Goal: Check status

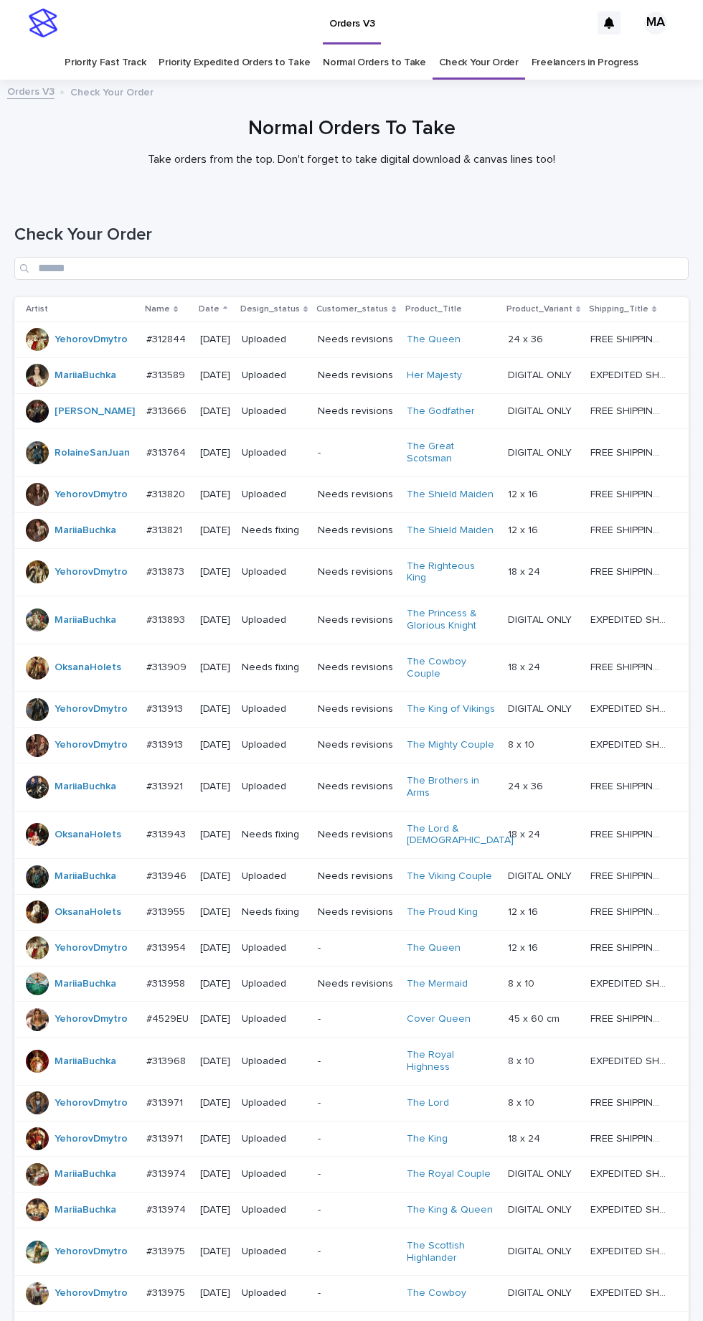
scroll to position [349, 0]
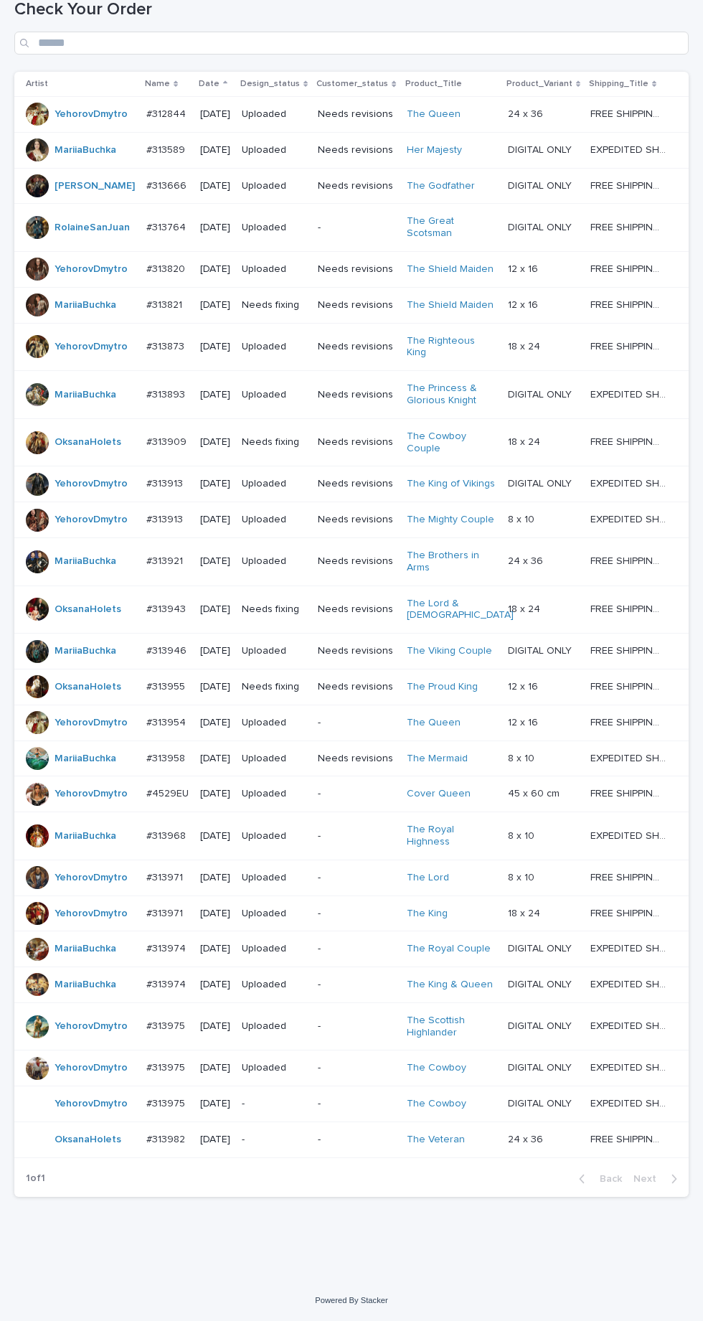
click at [299, 1146] on p "-" at bounding box center [274, 1140] width 65 height 12
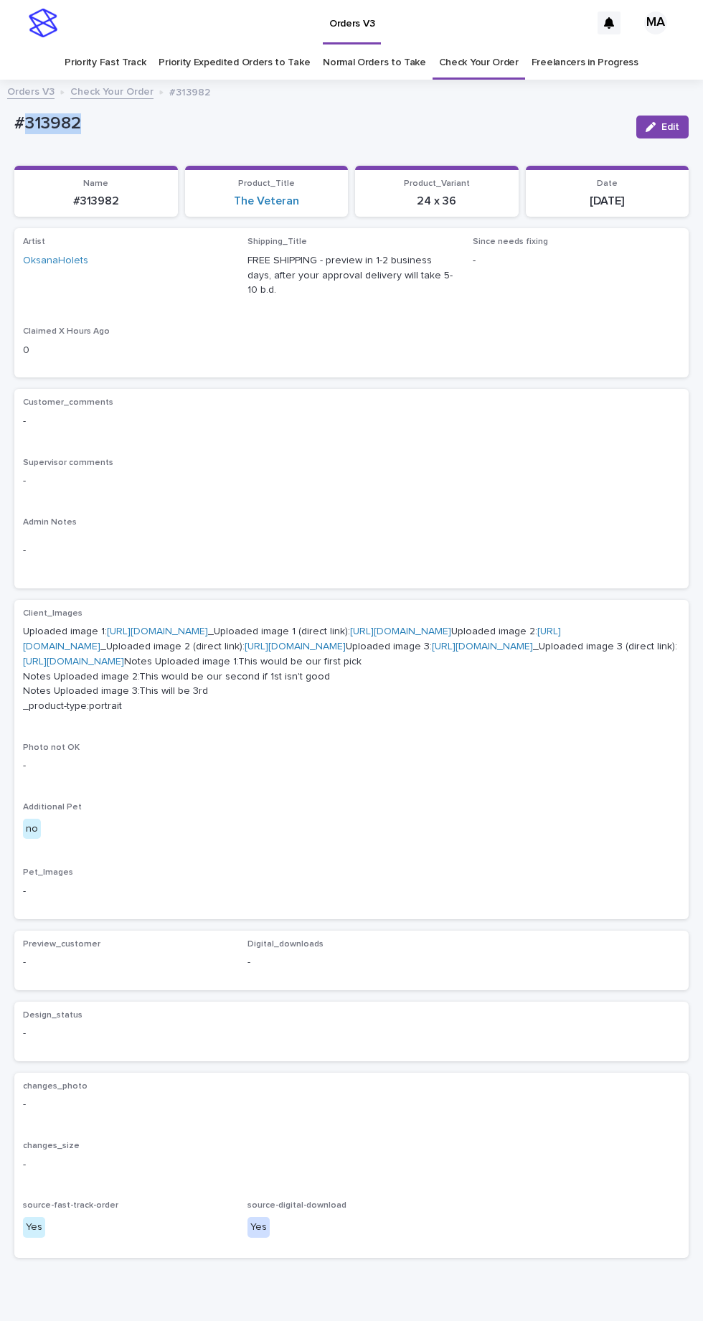
copy p "313982"
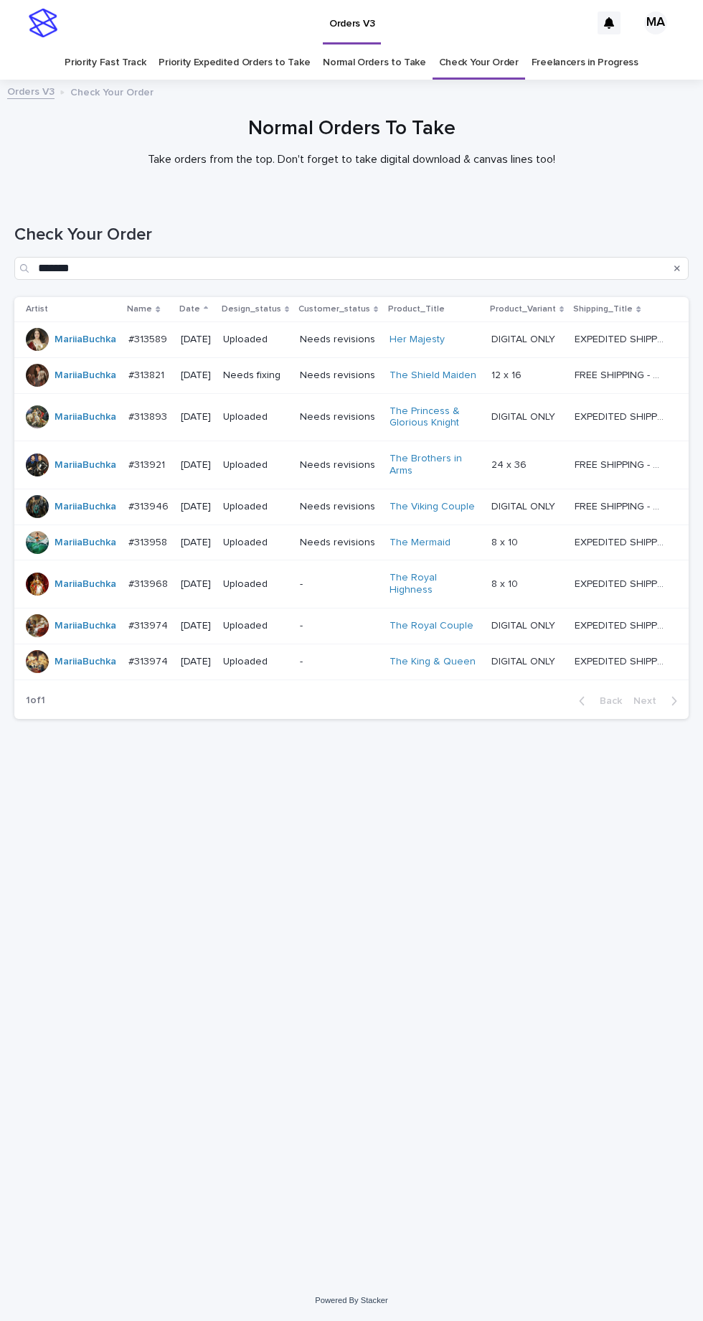
scroll to position [45, 0]
click at [471, 46] on link "Check Your Order" at bounding box center [479, 63] width 80 height 34
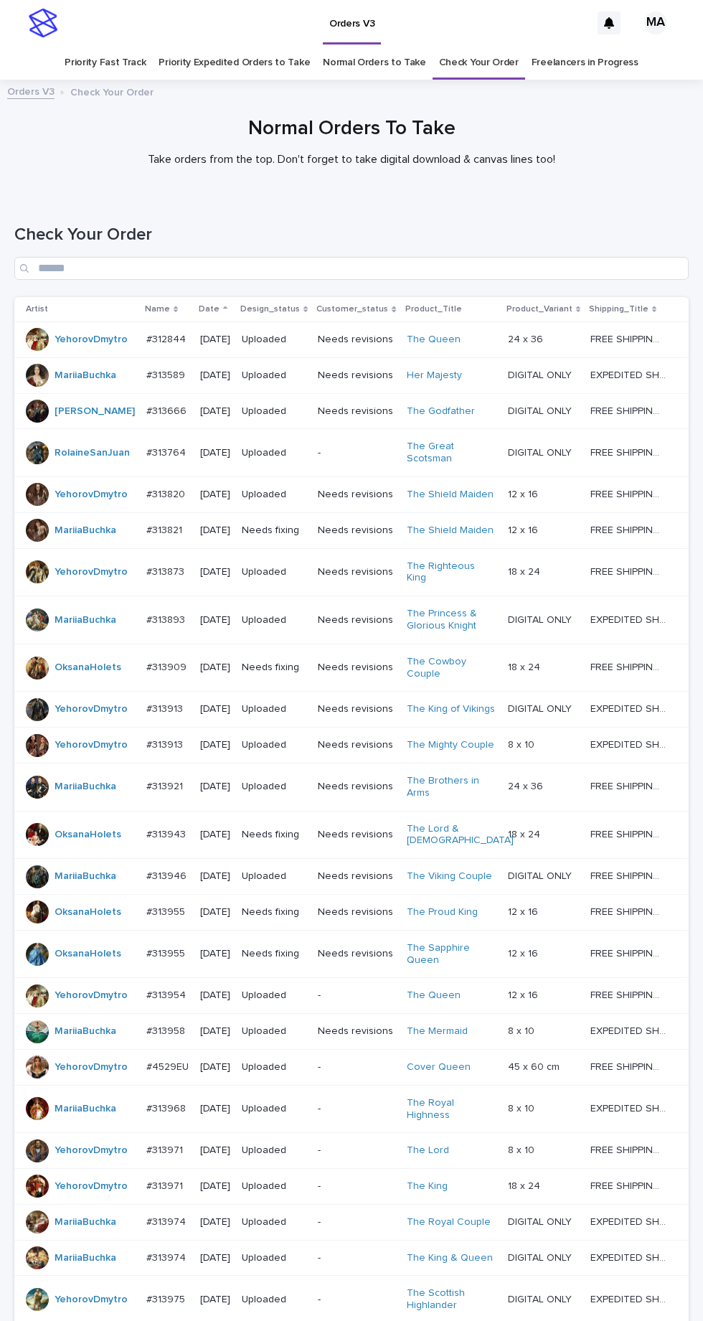
scroll to position [397, 0]
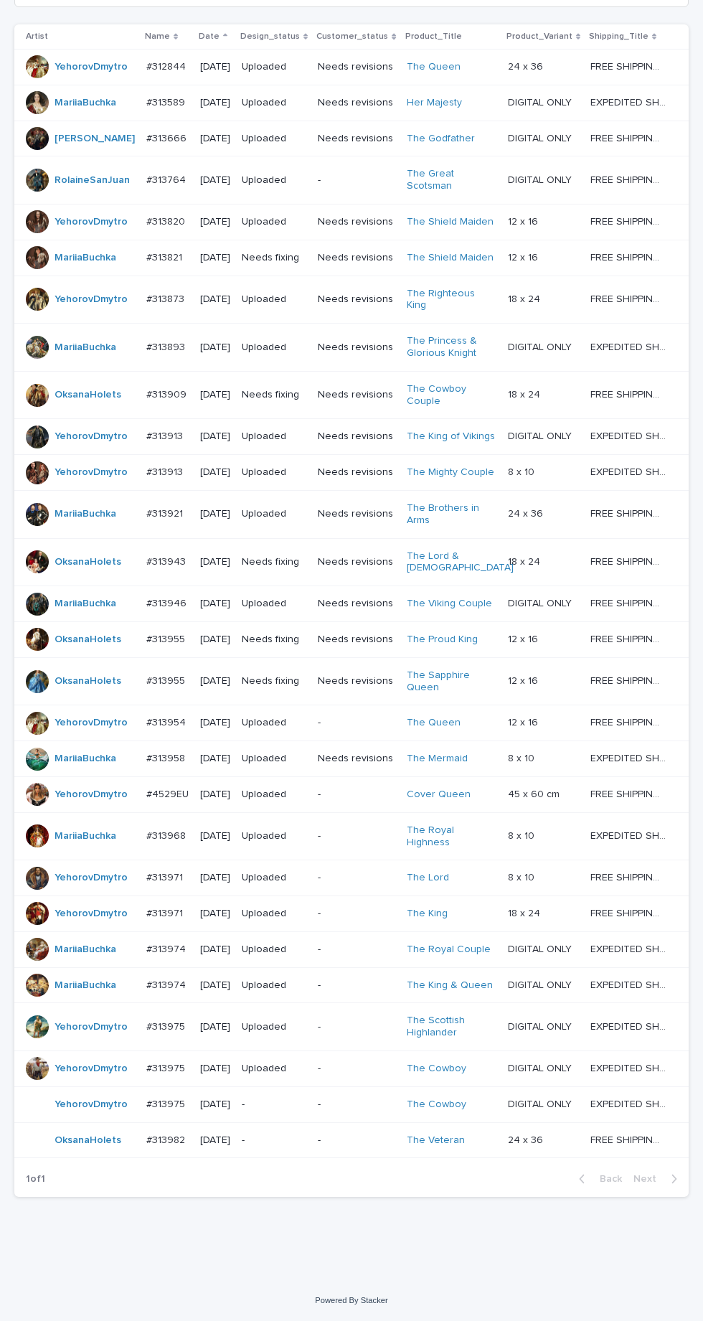
click at [326, 1147] on p "-" at bounding box center [356, 1140] width 77 height 12
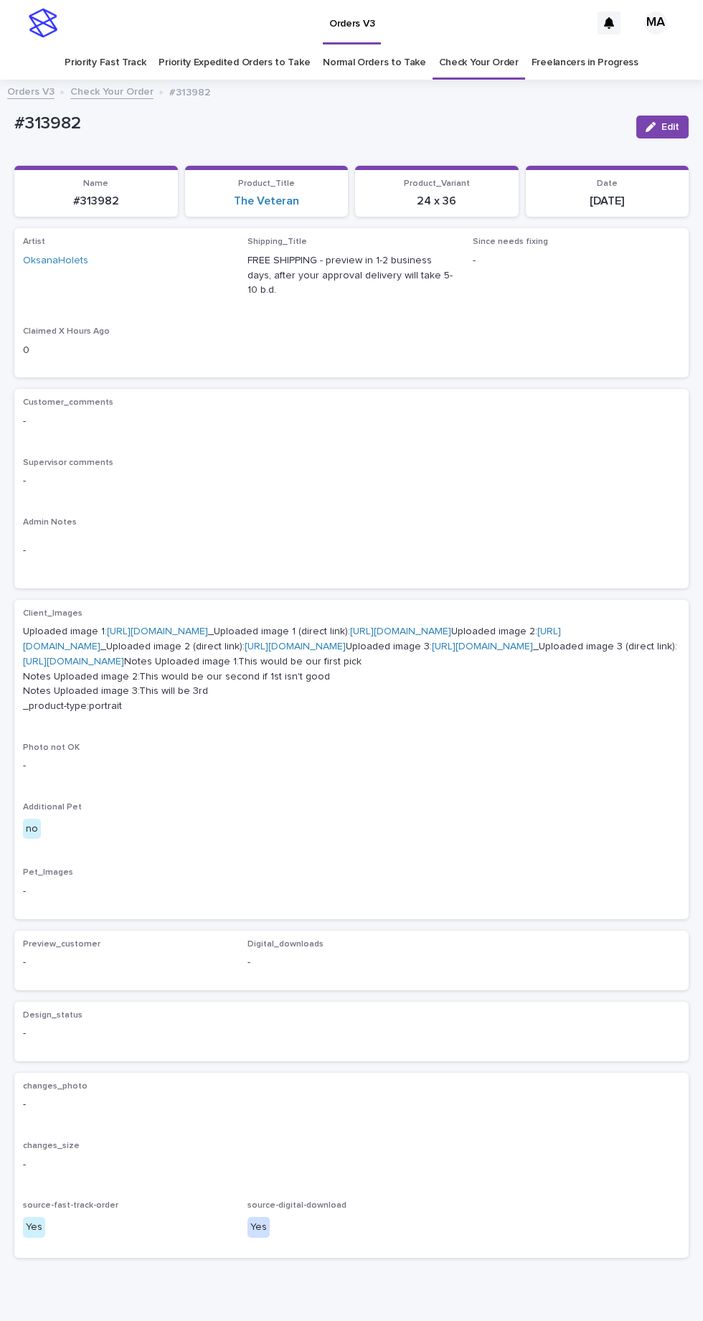
click at [208, 626] on link "[URL][DOMAIN_NAME]" at bounding box center [157, 631] width 101 height 10
click at [230, 652] on link "[URL][DOMAIN_NAME]" at bounding box center [292, 638] width 538 height 25
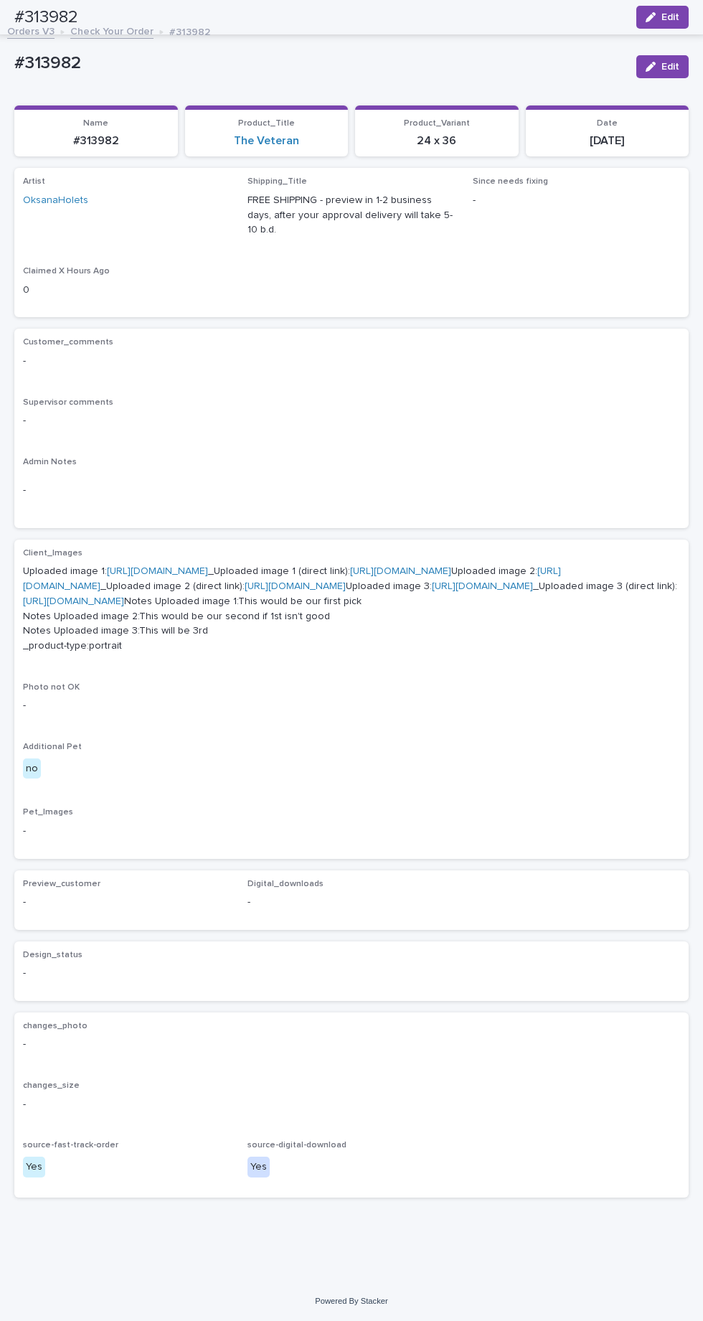
click at [432, 581] on link "[URL][DOMAIN_NAME]" at bounding box center [482, 586] width 101 height 10
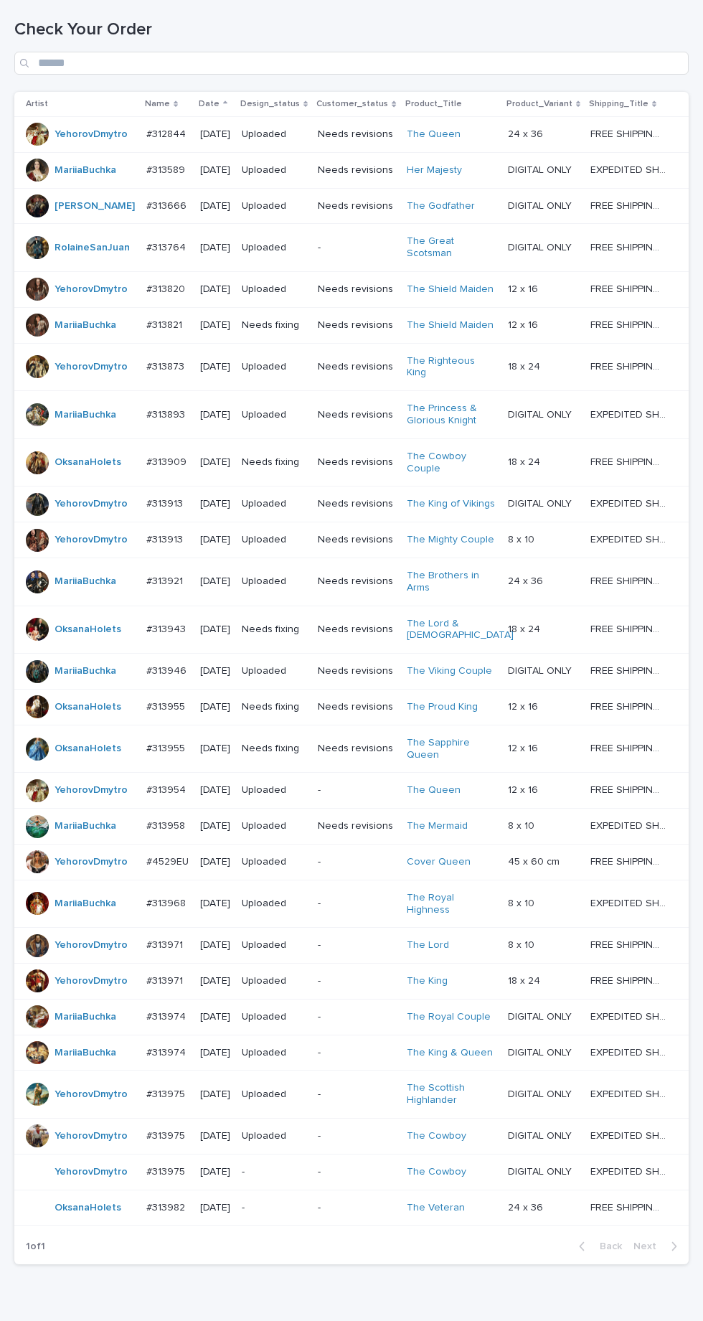
scroll to position [397, 0]
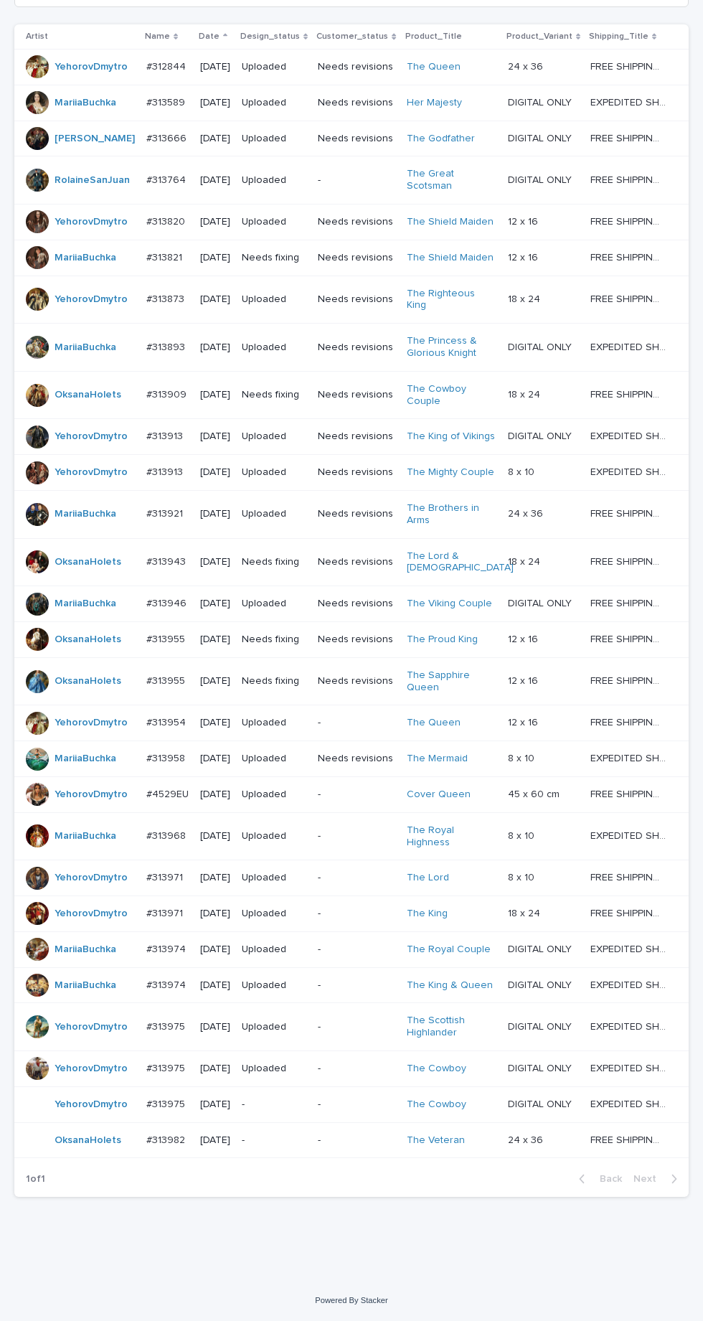
click at [367, 1075] on p "-" at bounding box center [356, 1069] width 77 height 12
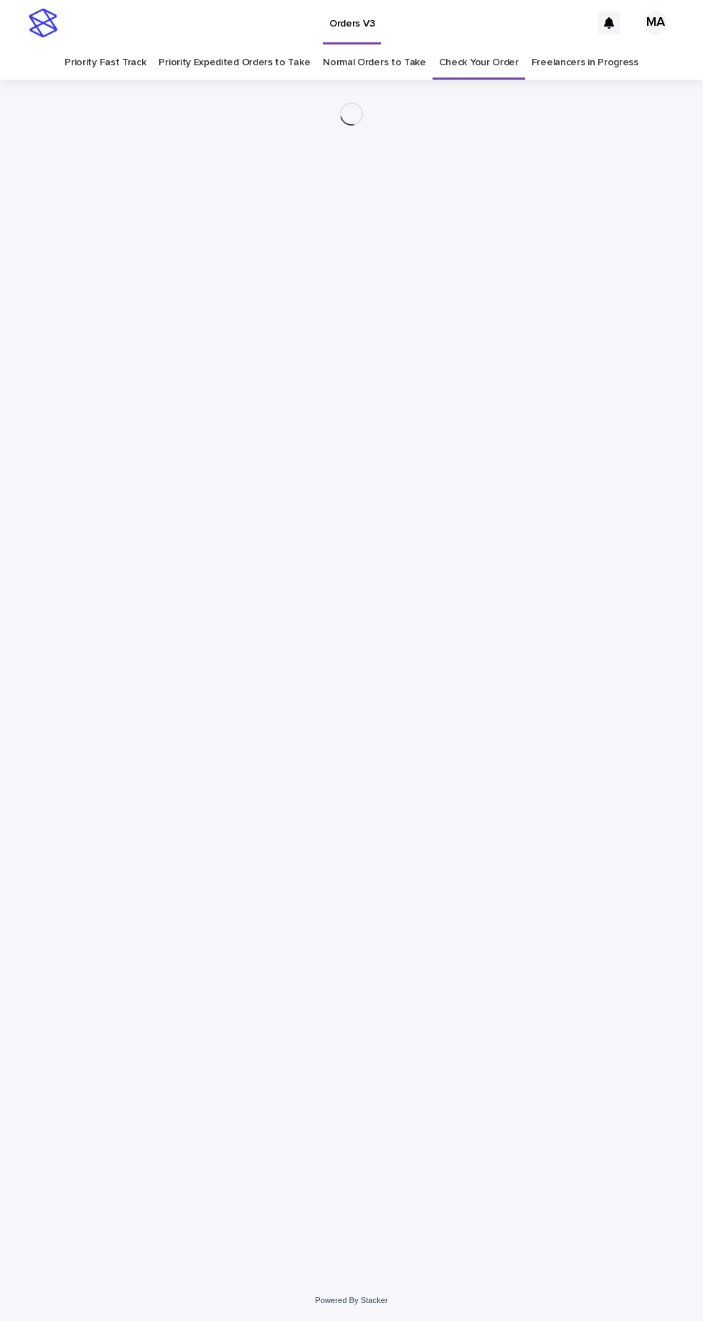
scroll to position [45, 0]
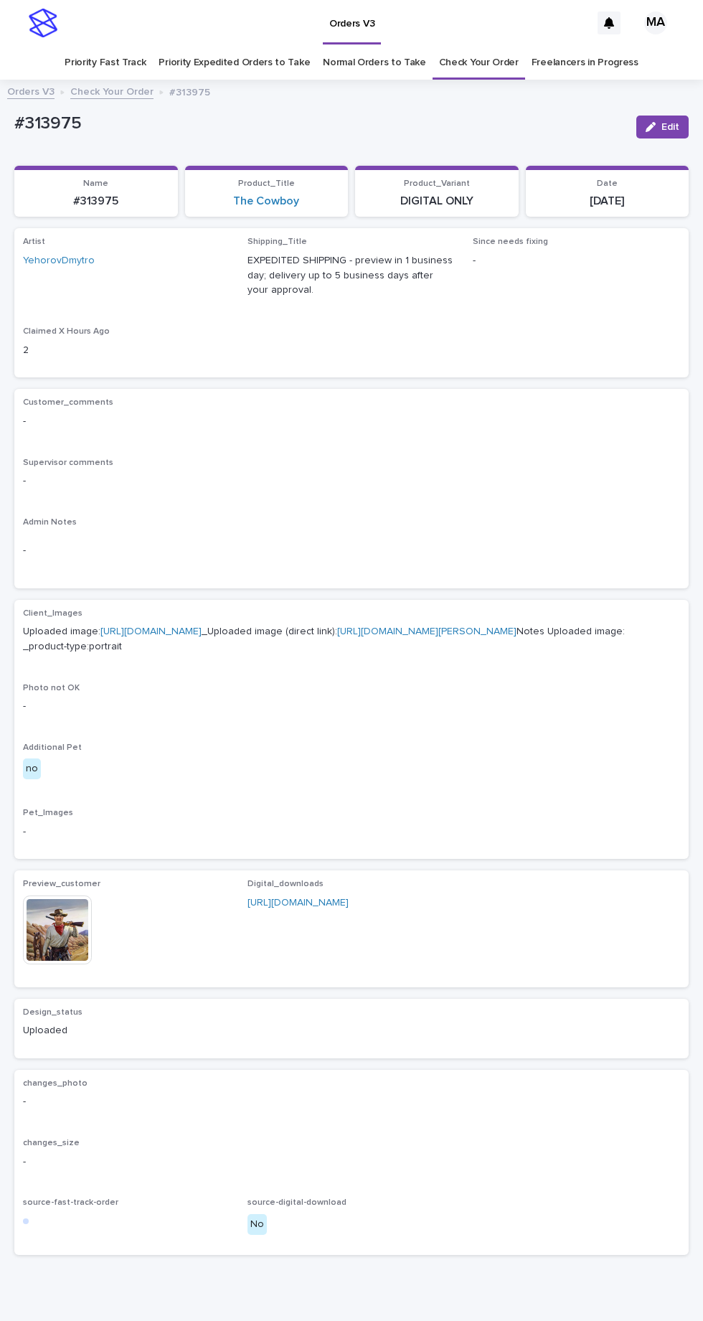
click at [77, 964] on img at bounding box center [57, 929] width 69 height 69
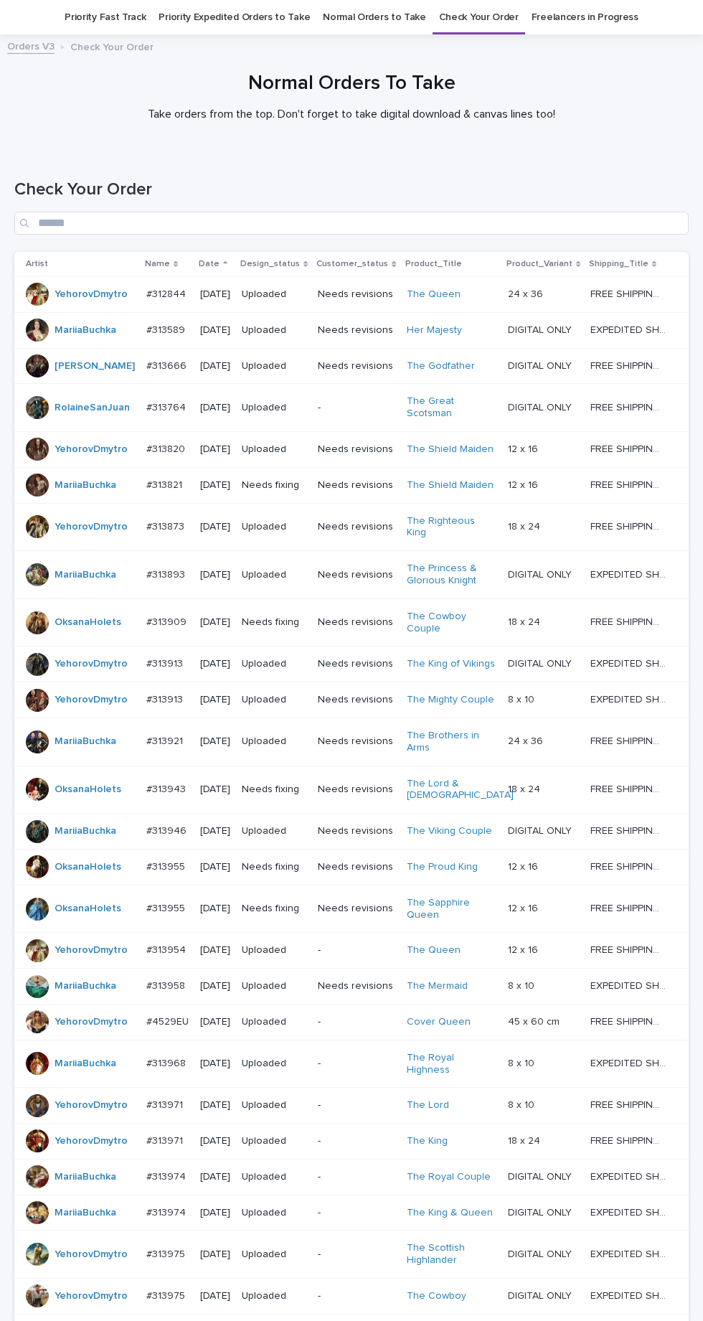
scroll to position [397, 0]
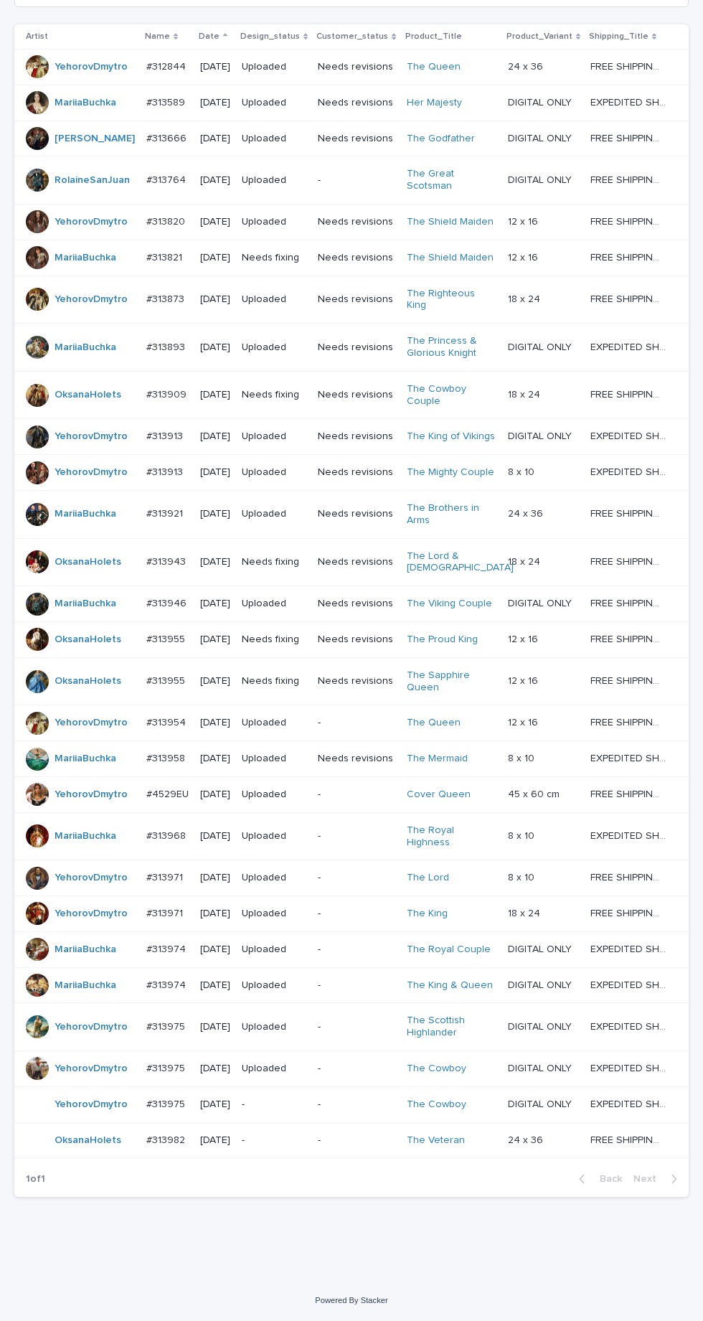
click at [377, 1033] on p "-" at bounding box center [356, 1027] width 77 height 12
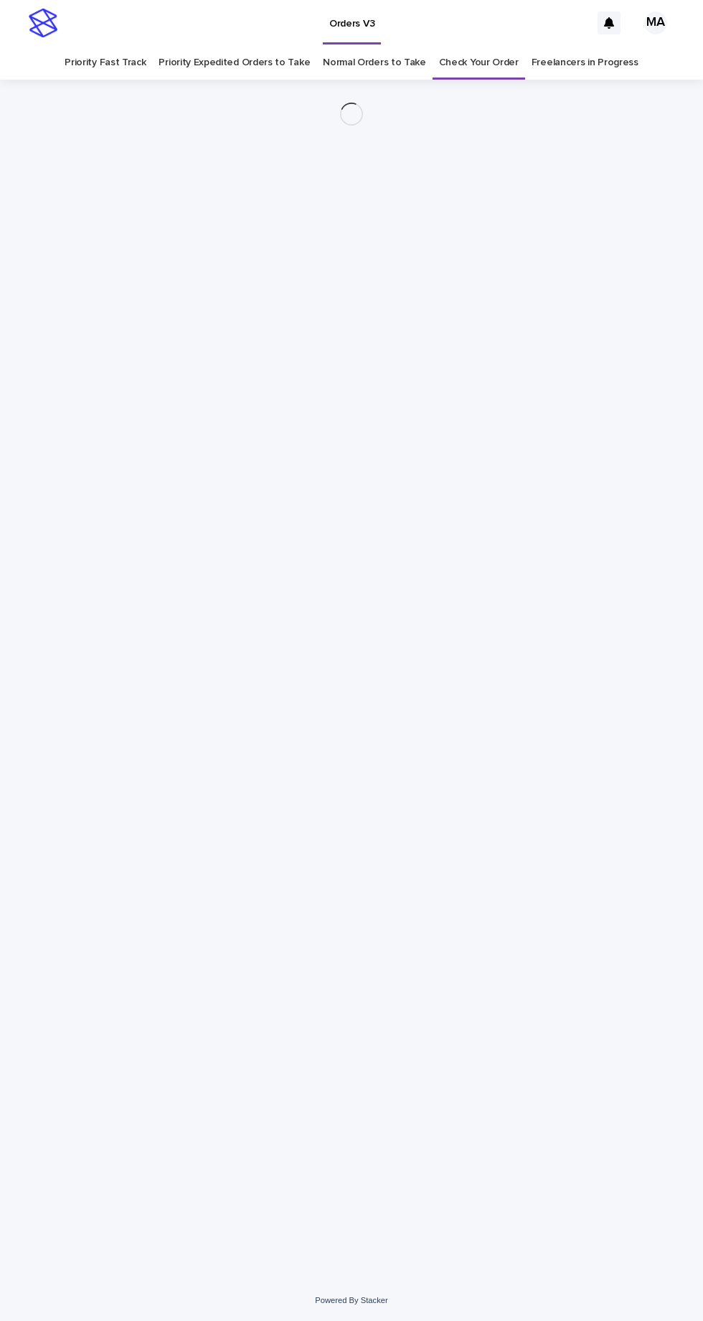
scroll to position [45, 0]
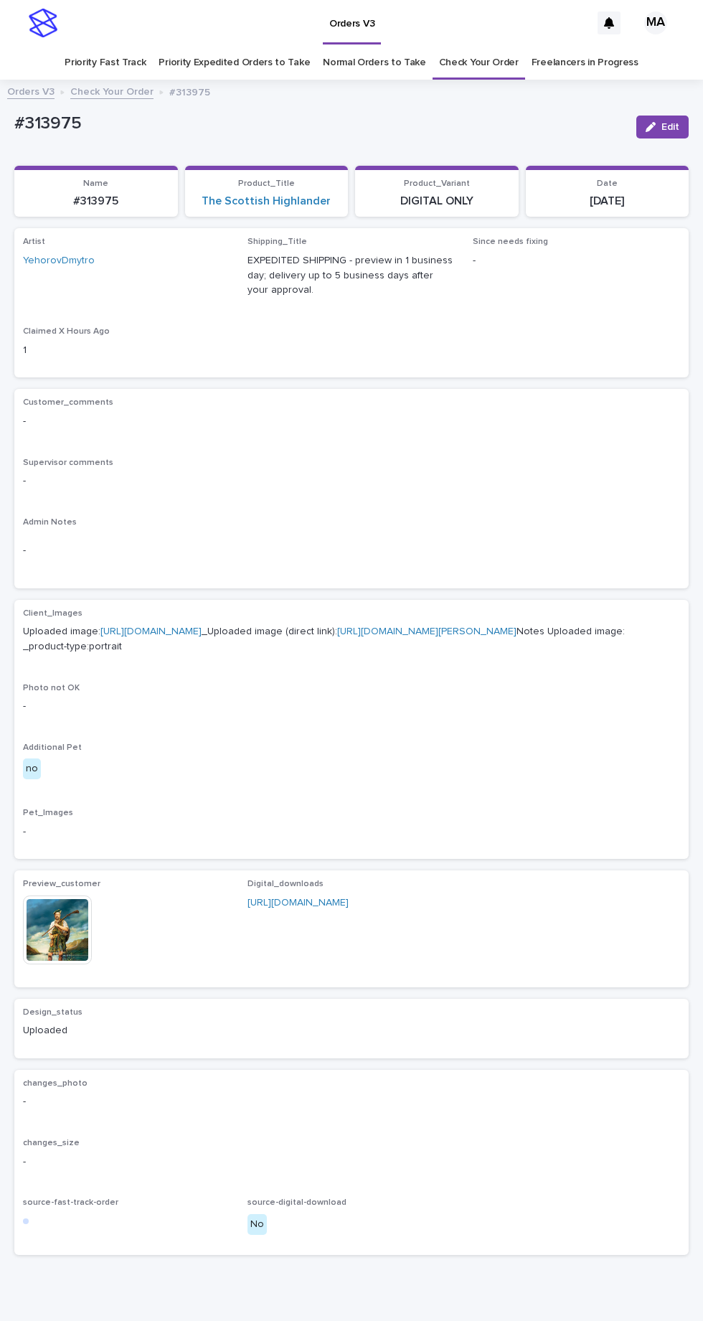
click at [84, 956] on img at bounding box center [57, 929] width 69 height 69
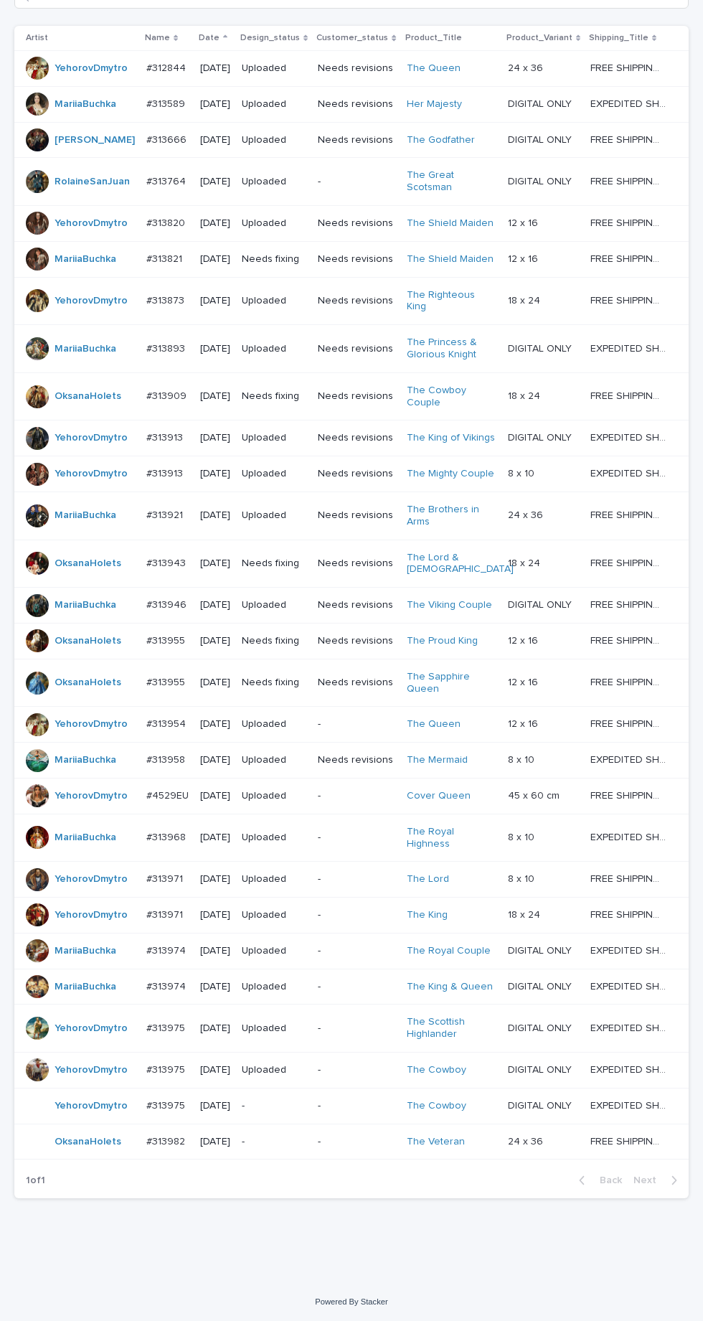
scroll to position [397, 0]
